Goal: Use online tool/utility: Utilize a website feature to perform a specific function

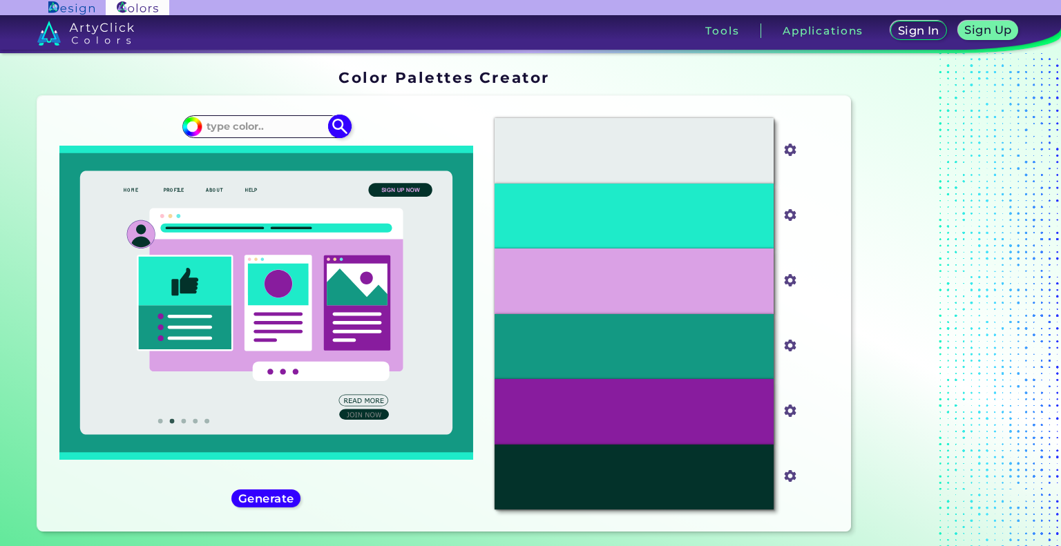
click at [287, 124] on input at bounding box center [266, 126] width 128 height 19
click at [260, 131] on input at bounding box center [266, 126] width 128 height 19
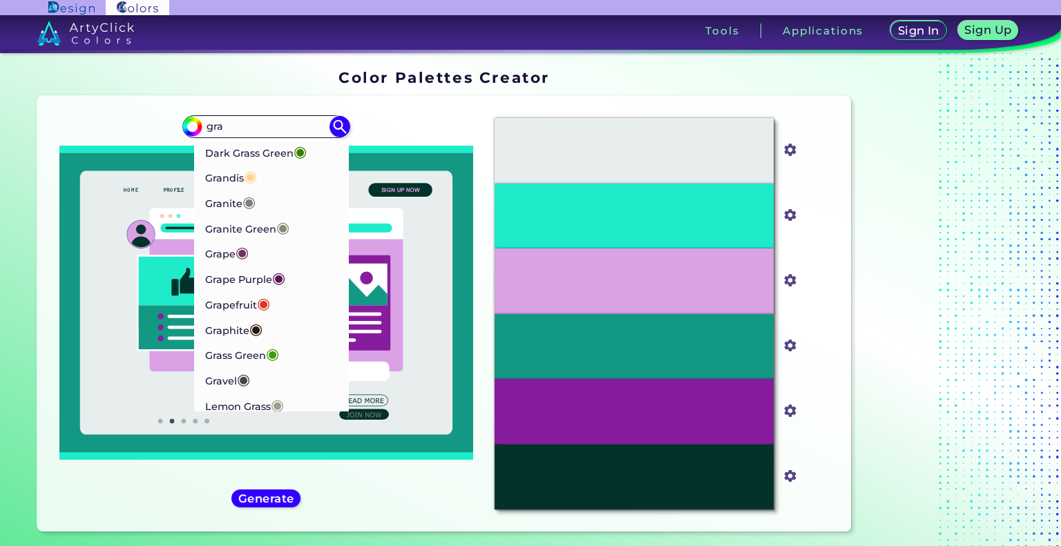
drag, startPoint x: 254, startPoint y: 124, endPoint x: 133, endPoint y: 133, distance: 121.9
click at [133, 133] on div "#1eebc9 gra Dark Grass Green ◉ Grandis ◉ Granite ◉ Granite Green ◉ Grape ◉ Grap…" at bounding box center [265, 314] width 435 height 414
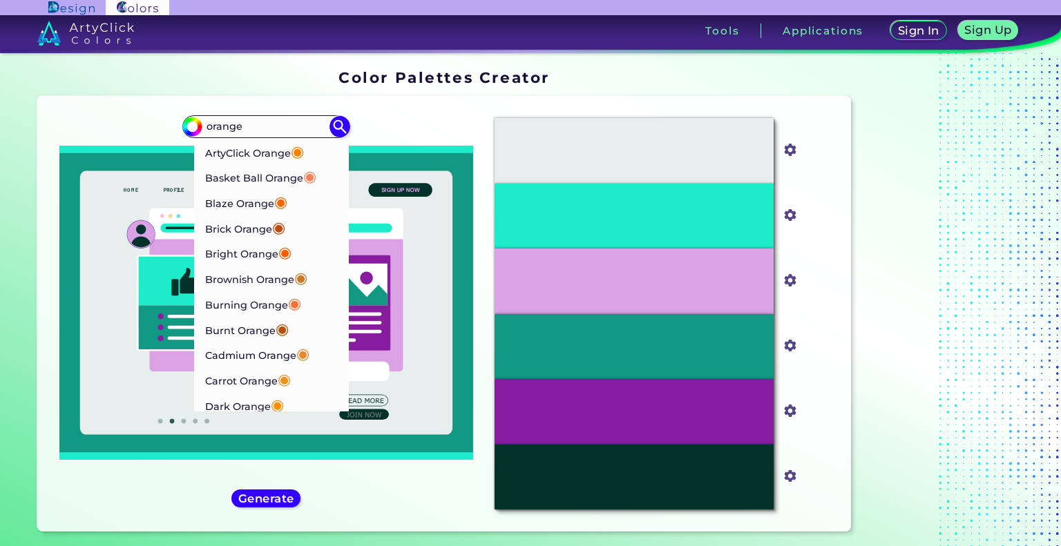
drag, startPoint x: 262, startPoint y: 129, endPoint x: 72, endPoint y: 142, distance: 191.0
click at [72, 142] on div "#1eebc9 orange ArtyClick Orange ◉ Basket Ball Orange ◉ Blaze Orange ◉ Brick Ora…" at bounding box center [265, 314] width 435 height 414
paste input "#E9842E"
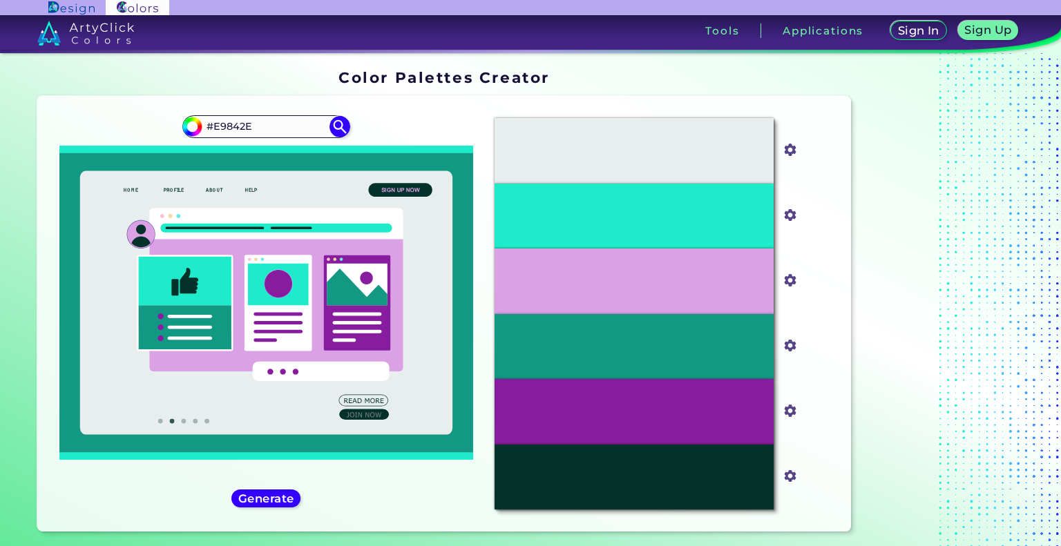
type input "#E9842E"
type input "#e9842e"
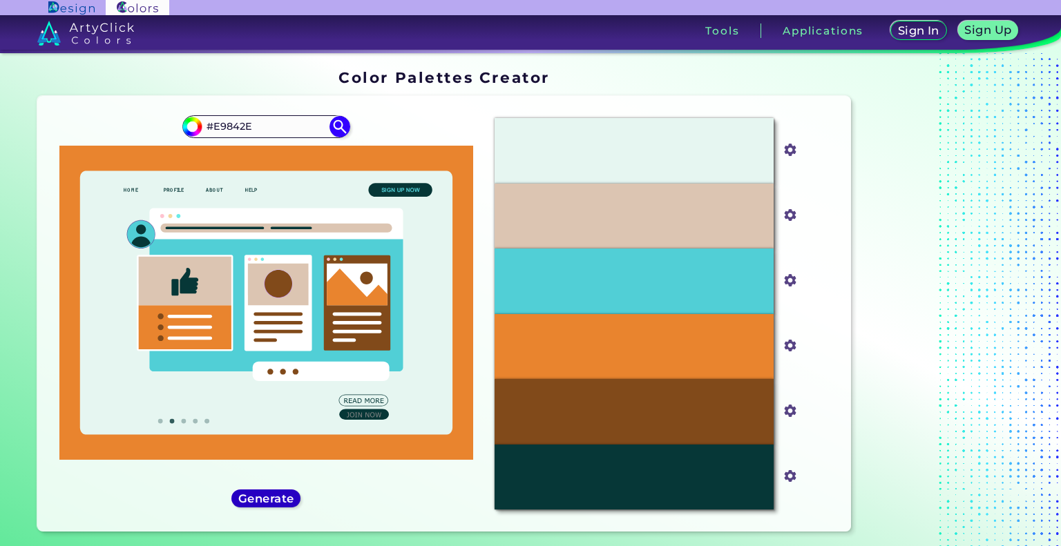
click at [243, 501] on h5 "Generate" at bounding box center [266, 499] width 50 height 10
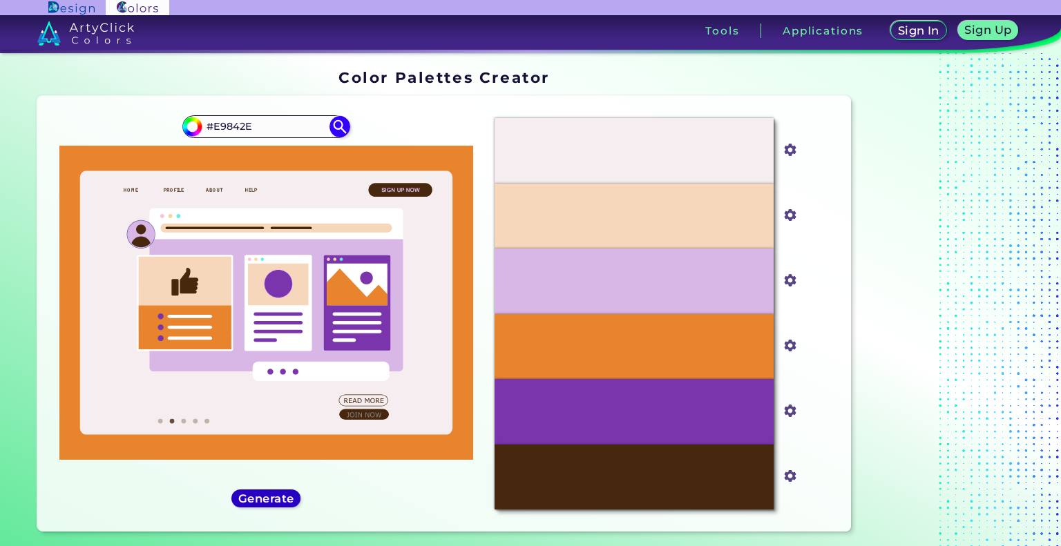
click at [243, 501] on h5 "Generate" at bounding box center [266, 499] width 50 height 10
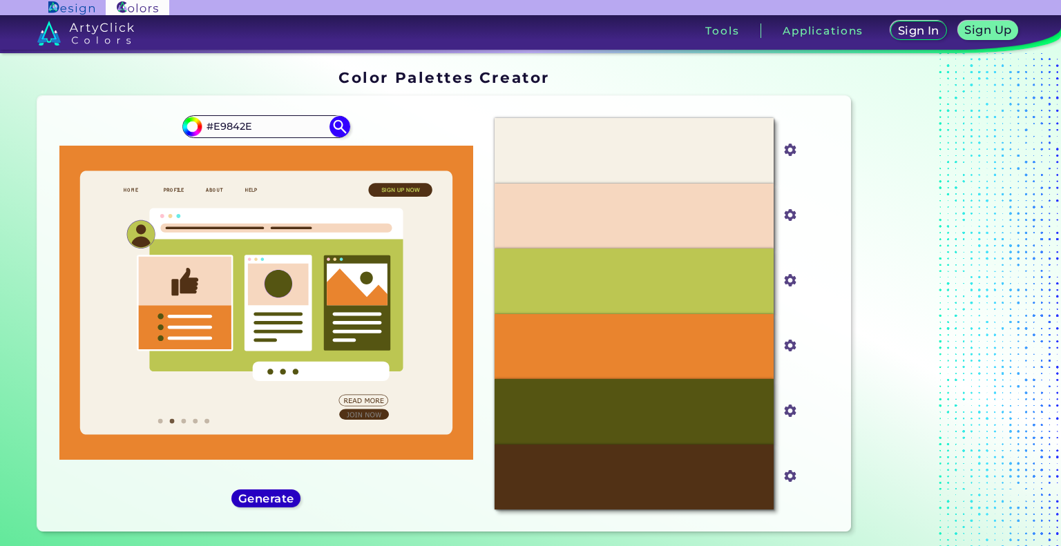
click at [243, 501] on h5 "Generate" at bounding box center [266, 499] width 50 height 10
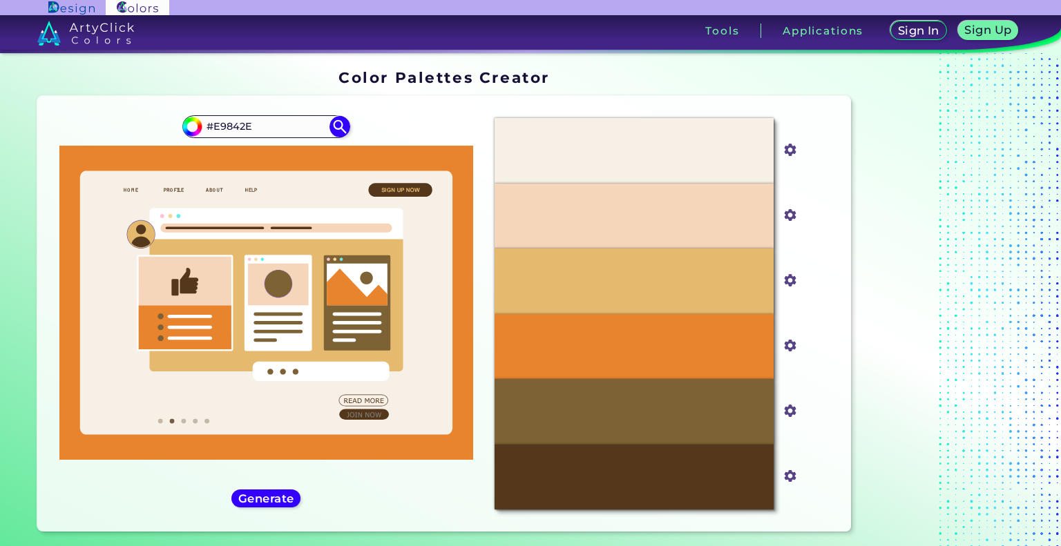
drag, startPoint x: 262, startPoint y: 122, endPoint x: 117, endPoint y: 139, distance: 145.9
click at [117, 139] on div "#e9842e #E9842E" at bounding box center [265, 314] width 435 height 414
paste input "486372"
type input "#486372"
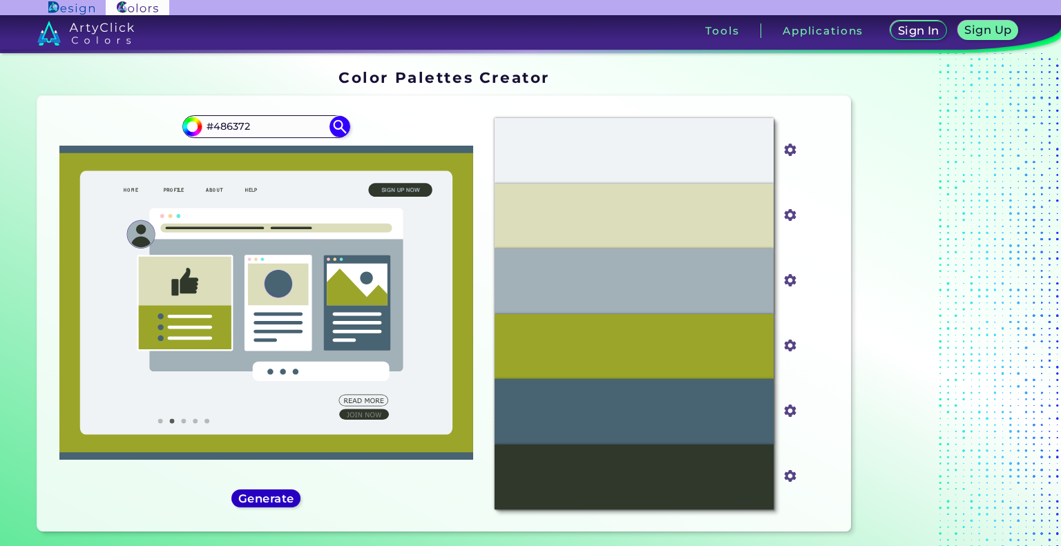
click at [254, 507] on div "Generate" at bounding box center [266, 499] width 62 height 17
click at [257, 504] on h5 "Generate" at bounding box center [266, 499] width 50 height 10
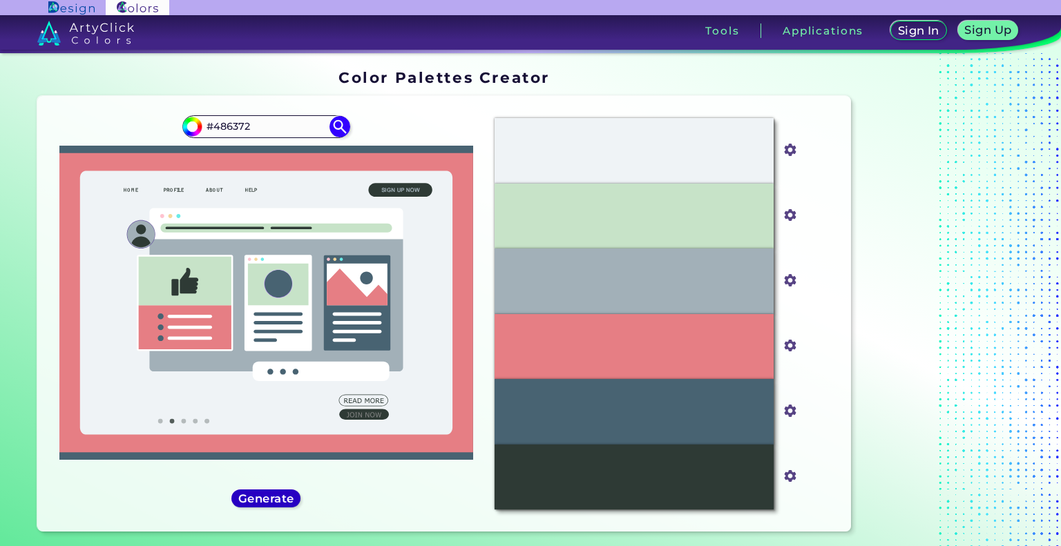
click at [257, 504] on h5 "Generate" at bounding box center [266, 499] width 50 height 10
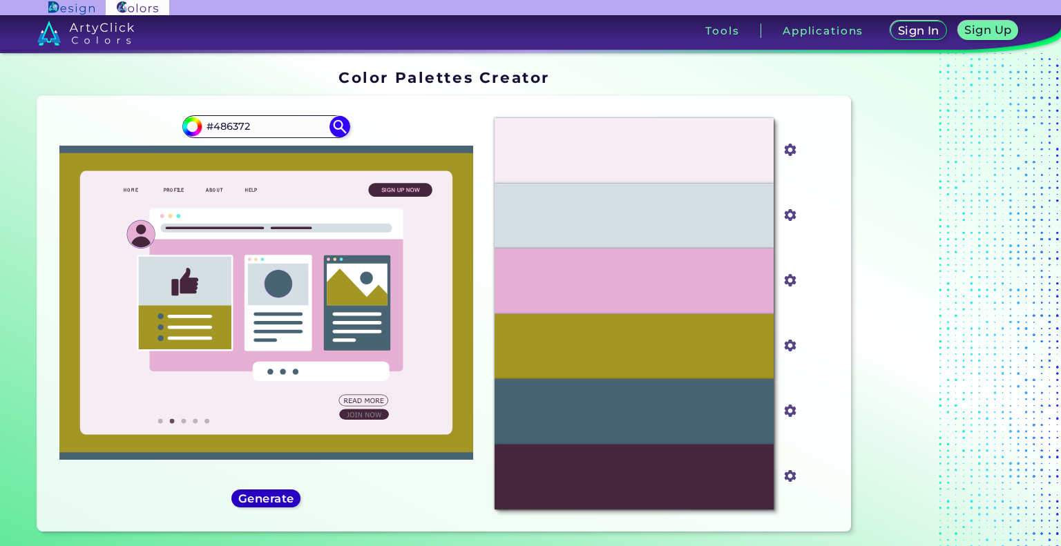
click at [257, 504] on h5 "Generate" at bounding box center [266, 499] width 50 height 10
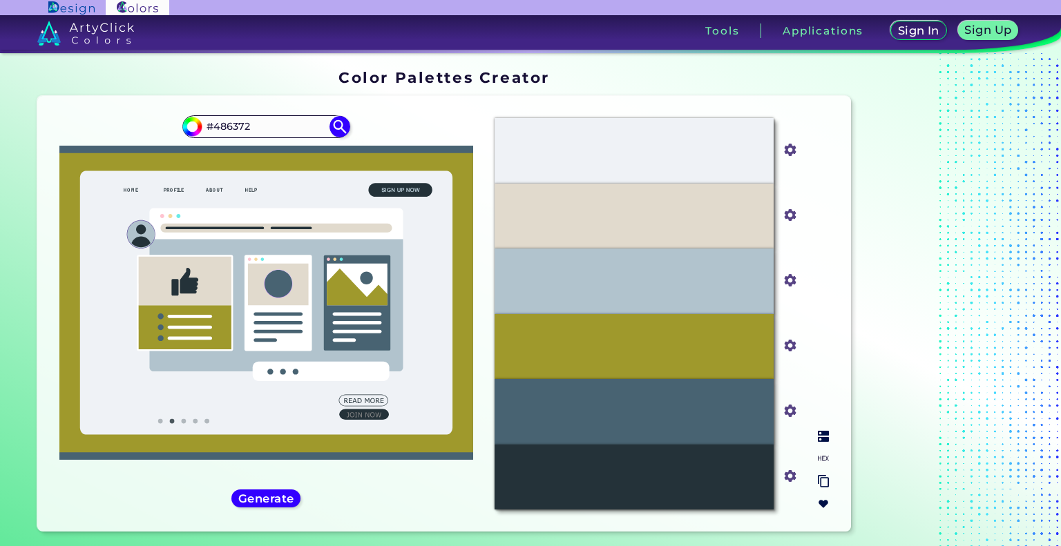
click at [786, 472] on input "#243239" at bounding box center [787, 474] width 17 height 17
click at [674, 419] on div "#486372" at bounding box center [633, 411] width 279 height 65
click at [791, 411] on input "#486372" at bounding box center [787, 409] width 17 height 17
click at [822, 431] on img at bounding box center [823, 436] width 11 height 11
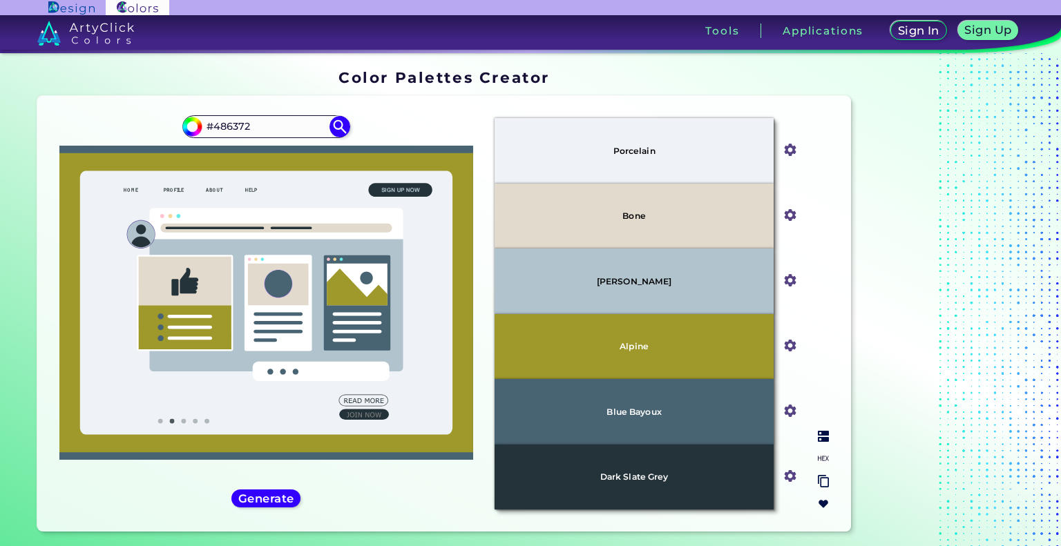
click at [786, 280] on input "#b1c3cd" at bounding box center [787, 279] width 17 height 17
click at [261, 499] on h5 "Generate" at bounding box center [266, 499] width 50 height 10
